Goal: Task Accomplishment & Management: Manage account settings

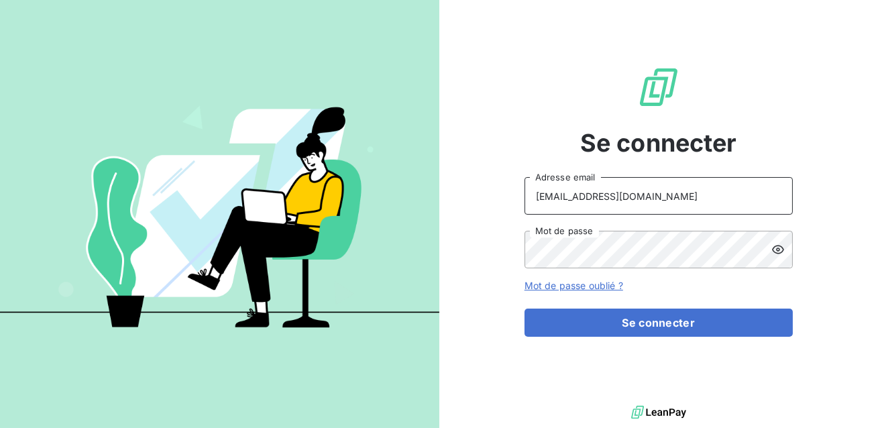
click at [631, 200] on input "ninon@leanpay.fr" at bounding box center [658, 196] width 268 height 38
click at [524, 308] on button "Se connecter" at bounding box center [658, 322] width 268 height 28
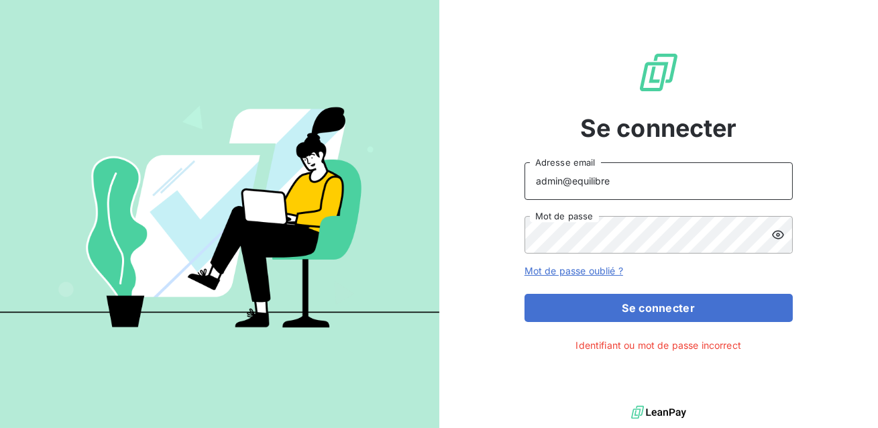
type input "admin@equilibre"
click at [524, 294] on button "Se connecter" at bounding box center [658, 308] width 268 height 28
click at [439, 251] on div "Se connecter admin@equilibre Adresse email Mot de passe Mot de passe oublié ? S…" at bounding box center [658, 201] width 439 height 402
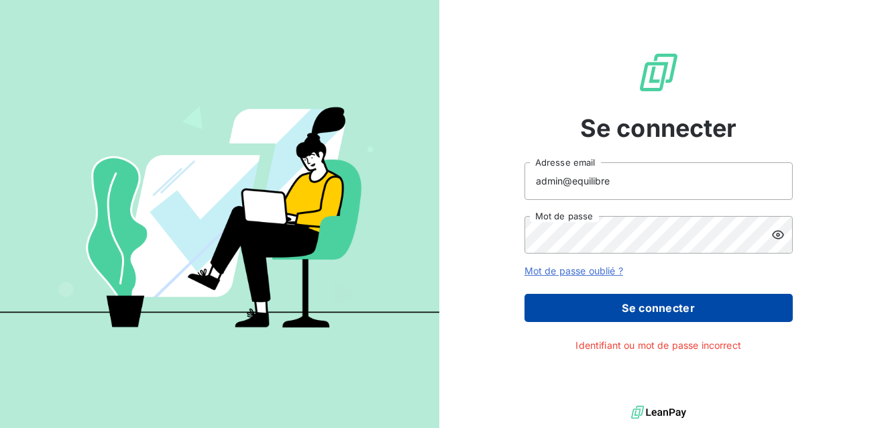
click at [591, 318] on button "Se connecter" at bounding box center [658, 308] width 268 height 28
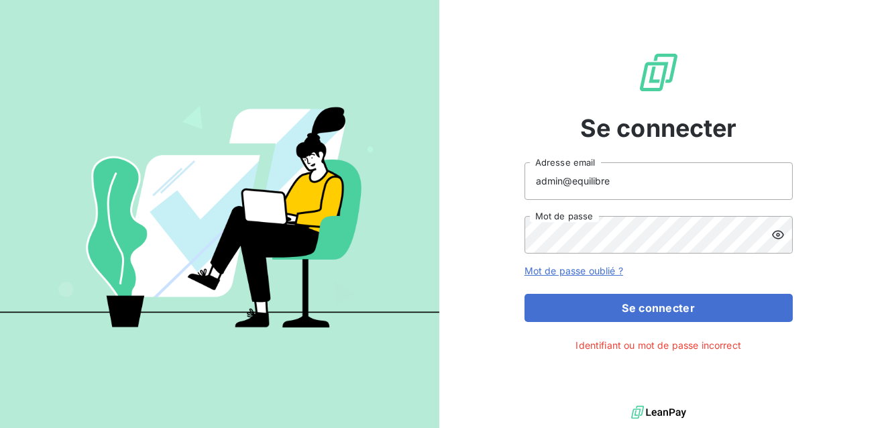
click at [772, 238] on icon at bounding box center [777, 234] width 13 height 13
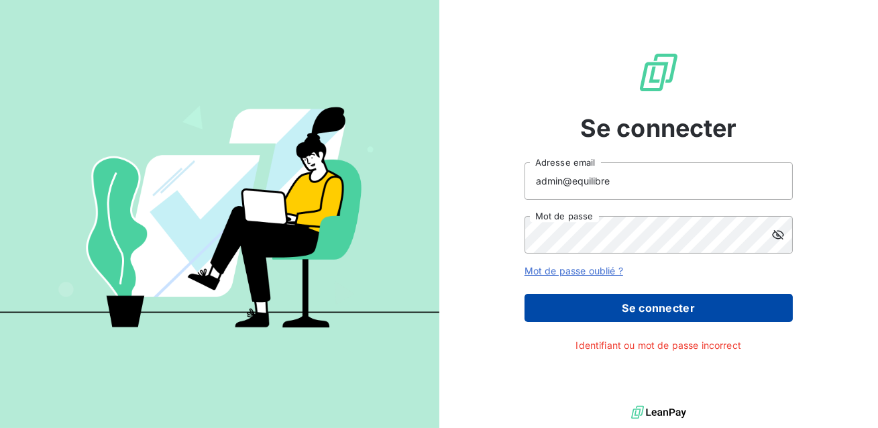
click at [648, 312] on button "Se connecter" at bounding box center [658, 308] width 268 height 28
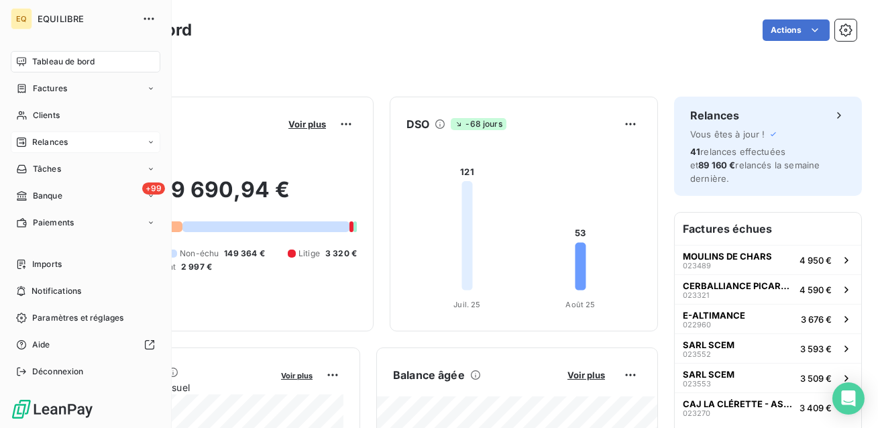
click at [48, 143] on span "Relances" at bounding box center [50, 142] width 36 height 12
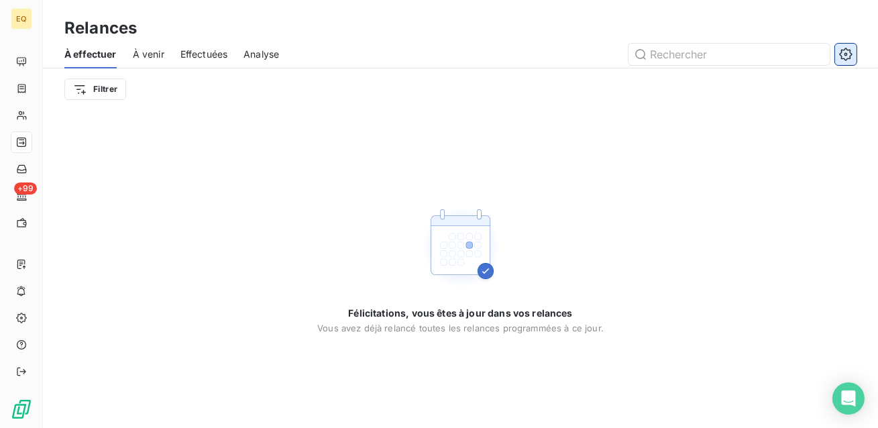
click at [837, 54] on button "button" at bounding box center [845, 54] width 21 height 21
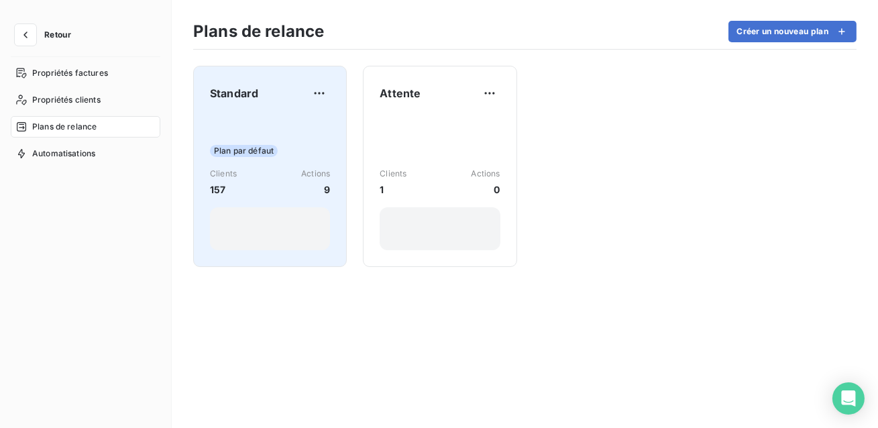
click at [312, 132] on div "Plan par défaut Clients 157 Actions 9" at bounding box center [270, 182] width 120 height 135
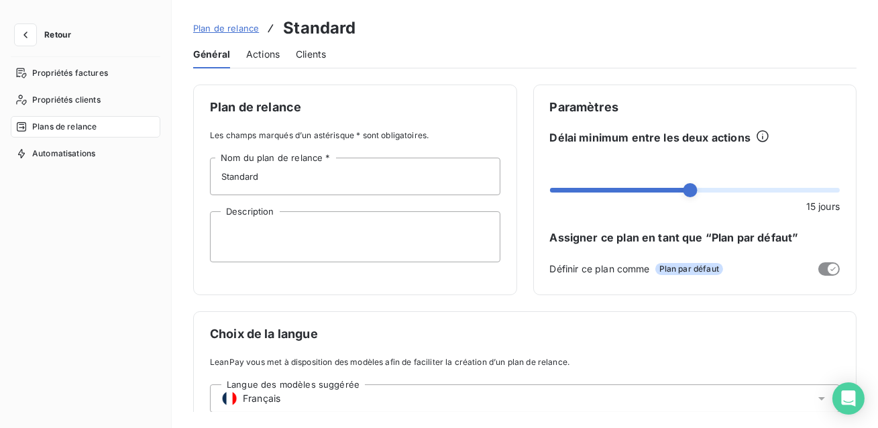
click at [269, 60] on span "Actions" at bounding box center [263, 54] width 34 height 13
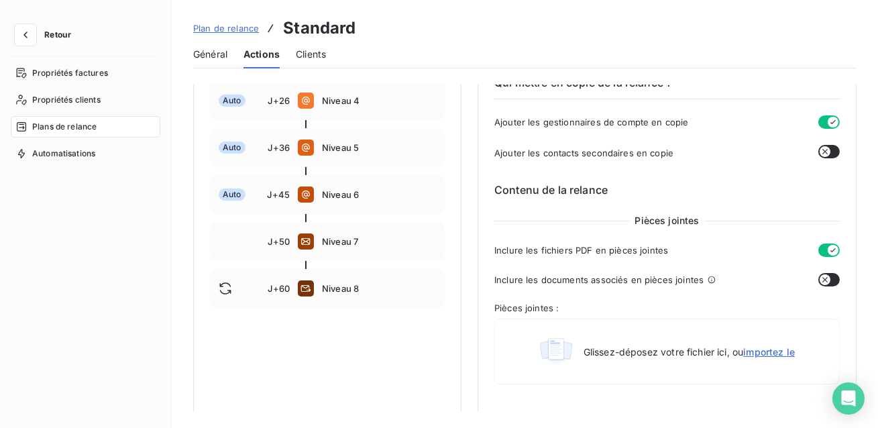
scroll to position [396, 0]
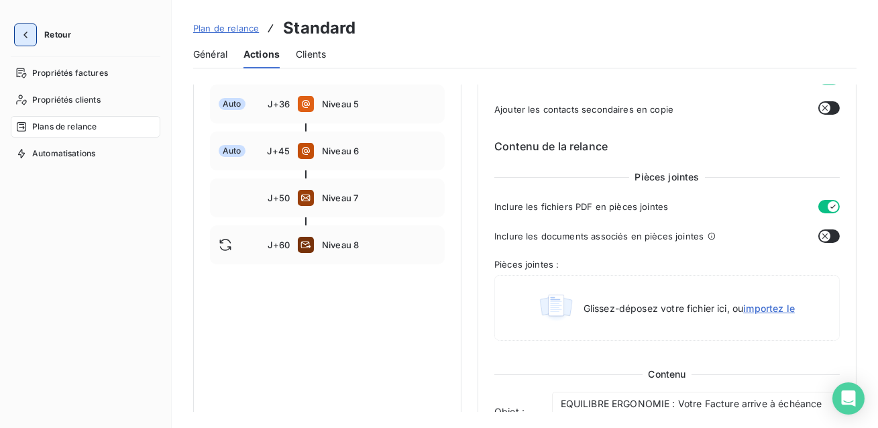
click at [23, 27] on button "button" at bounding box center [25, 34] width 21 height 21
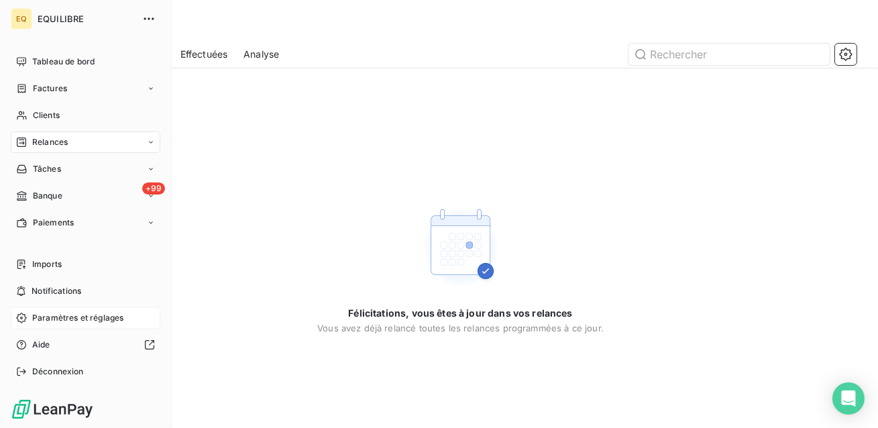
click at [93, 318] on span "Paramètres et réglages" at bounding box center [77, 318] width 91 height 12
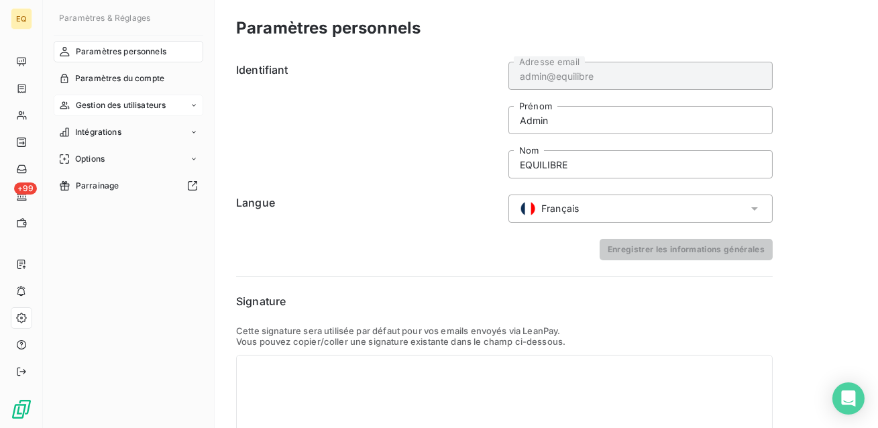
click at [129, 110] on span "Gestion des utilisateurs" at bounding box center [121, 105] width 91 height 12
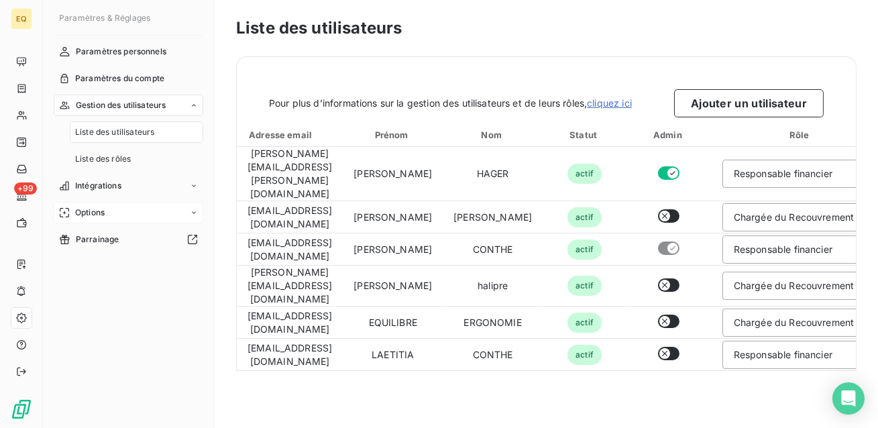
click at [105, 209] on span "Options" at bounding box center [90, 213] width 30 height 12
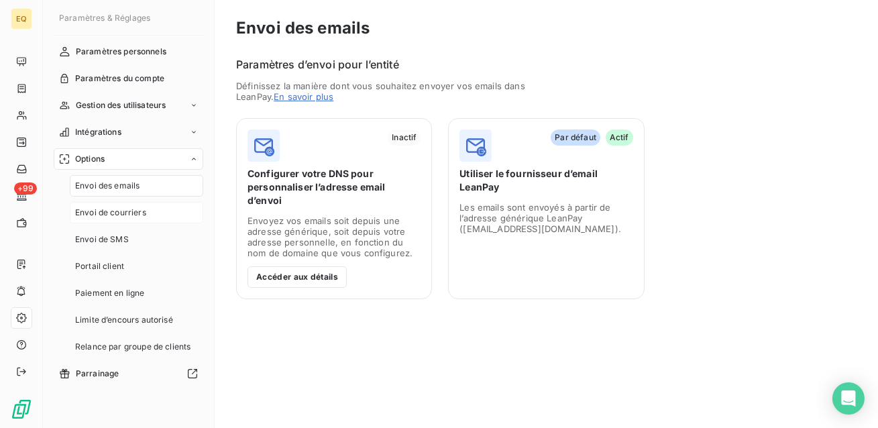
click at [121, 215] on span "Envoi de courriers" at bounding box center [110, 213] width 71 height 12
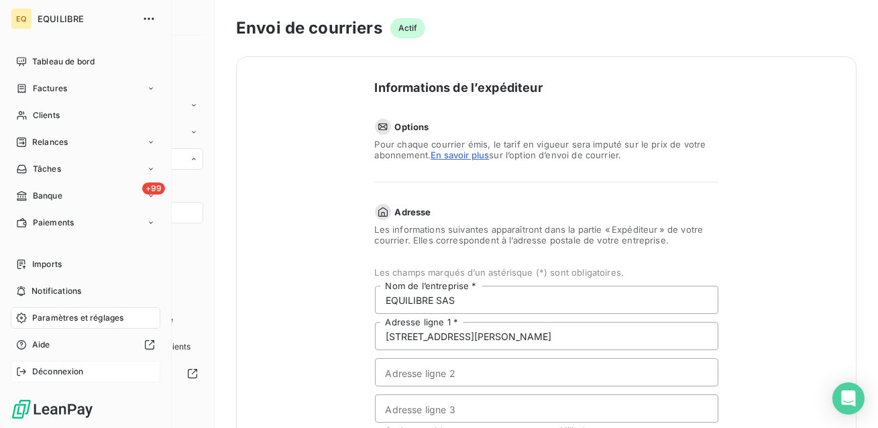
click at [45, 374] on span "Déconnexion" at bounding box center [58, 371] width 52 height 12
